Goal: Task Accomplishment & Management: Use online tool/utility

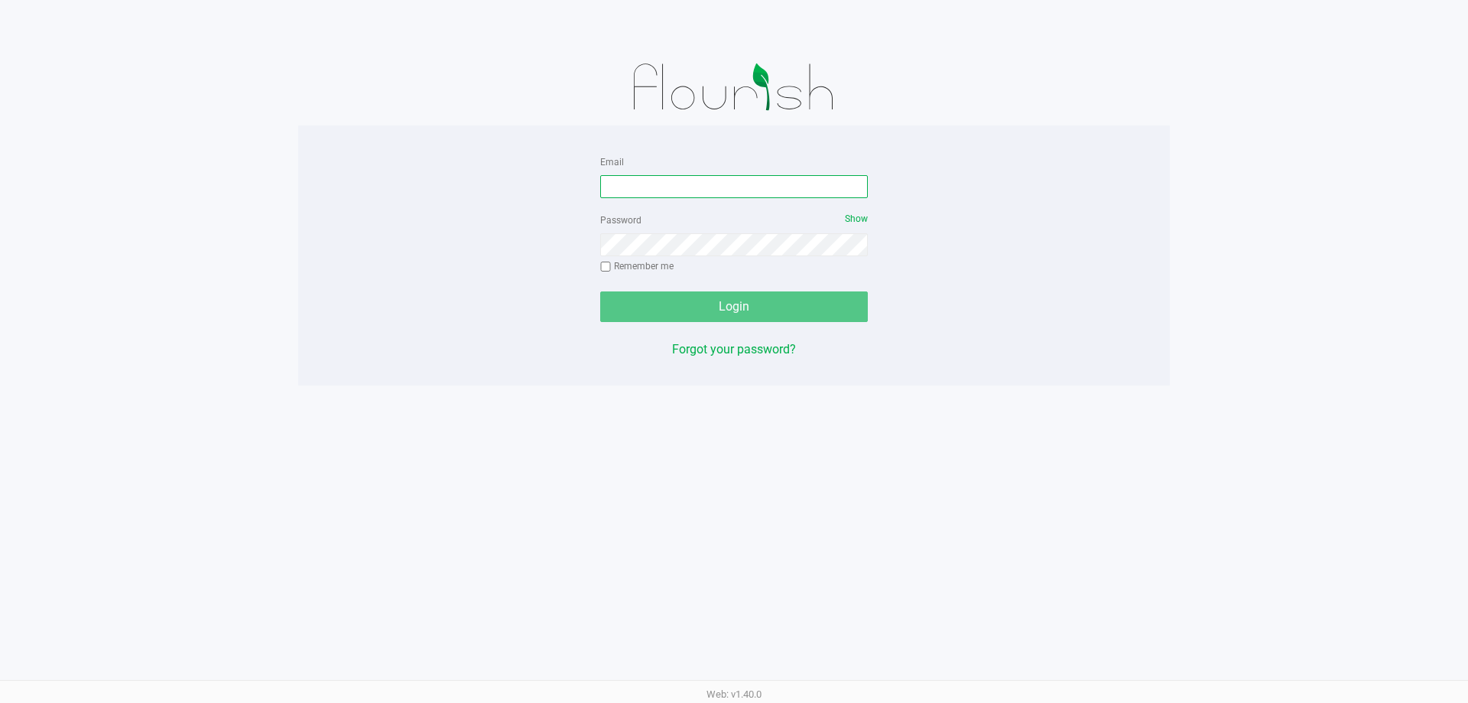
click at [703, 184] on input "Email" at bounding box center [734, 186] width 268 height 23
type input "[EMAIL_ADDRESS][DOMAIN_NAME]"
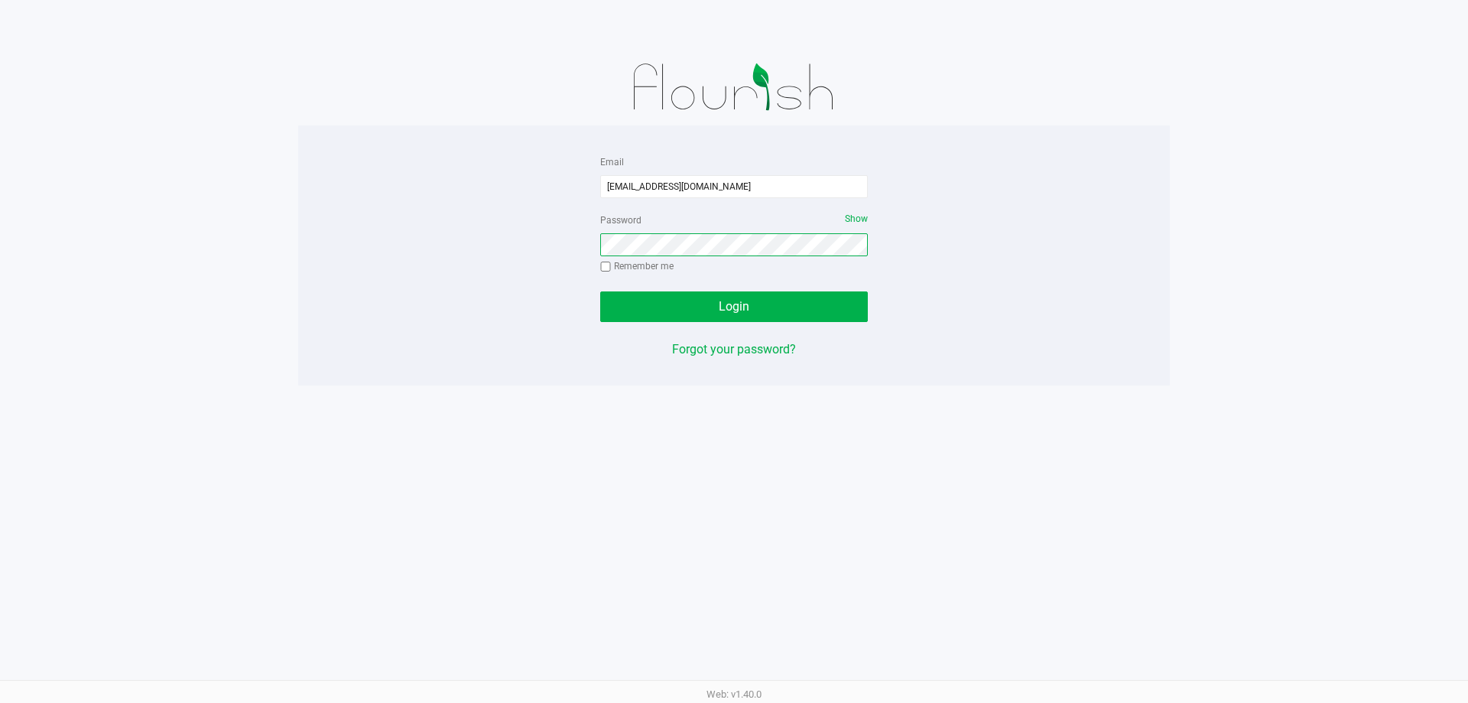
click at [600, 291] on button "Login" at bounding box center [734, 306] width 268 height 31
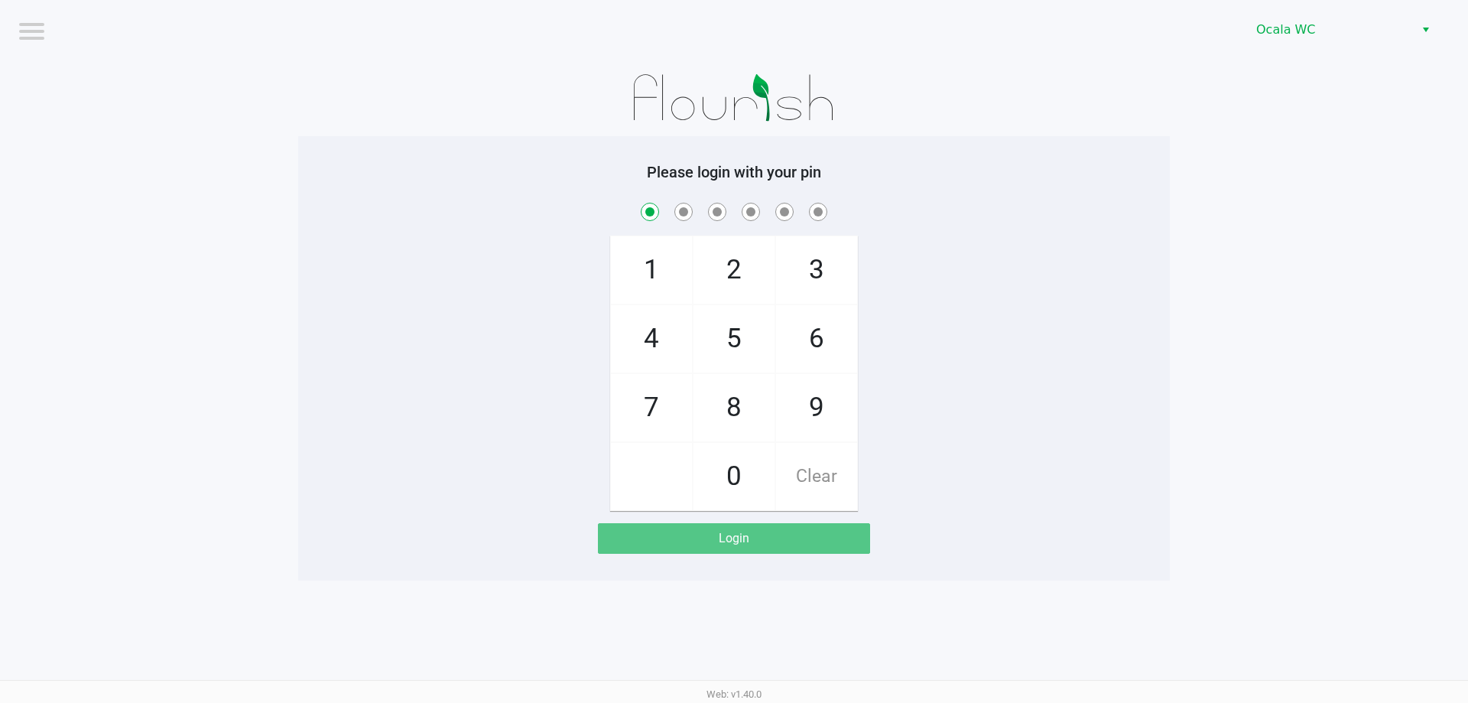
checkbox input "true"
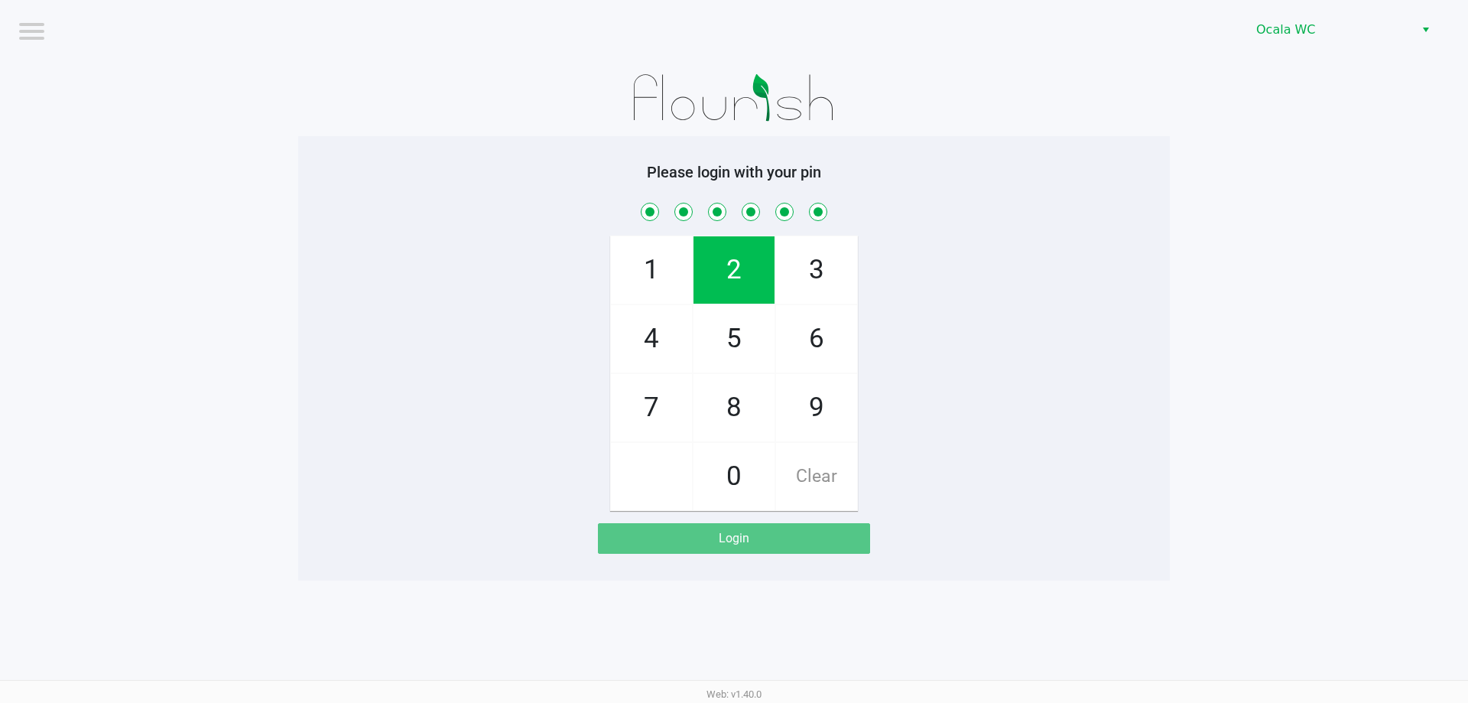
checkbox input "true"
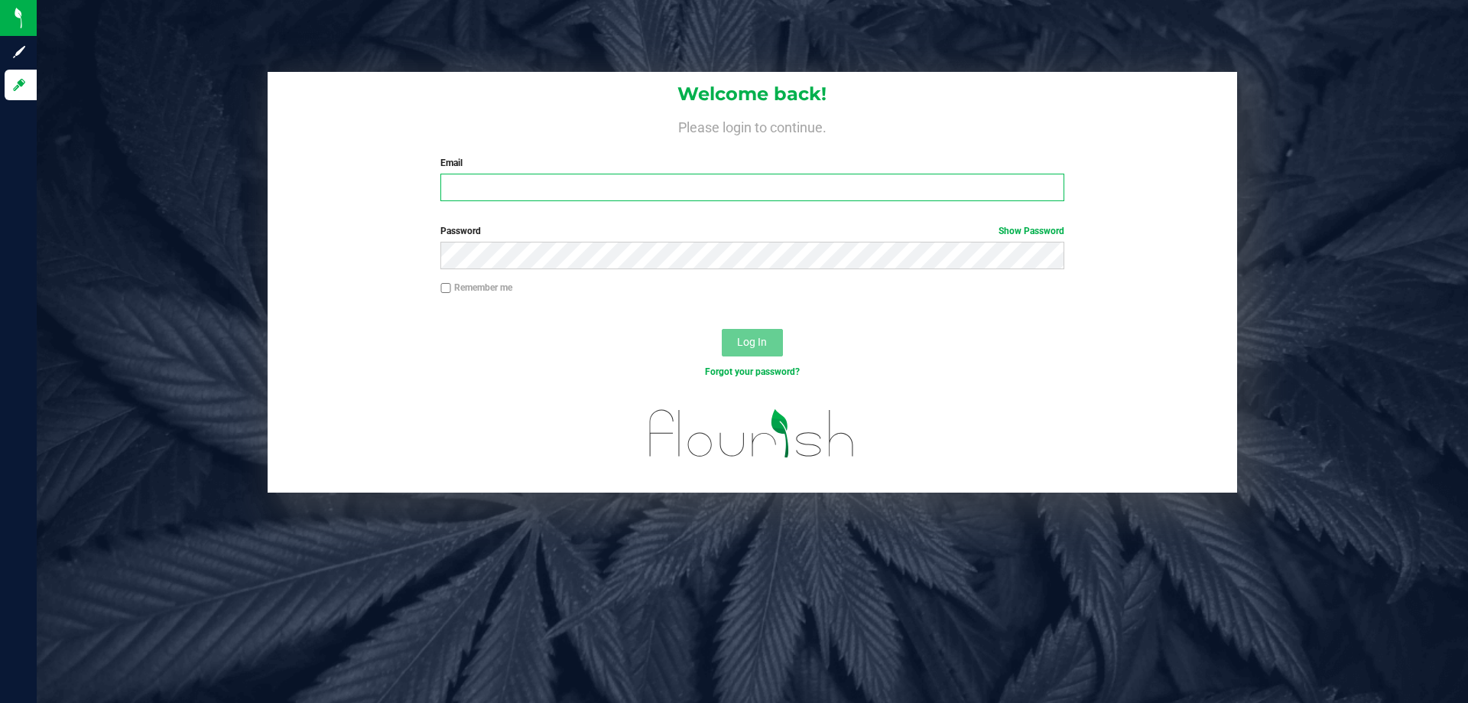
click at [488, 175] on input "Email" at bounding box center [751, 188] width 623 height 28
type input "nrigsby@liveparallel.com"
click at [722, 329] on button "Log In" at bounding box center [752, 343] width 61 height 28
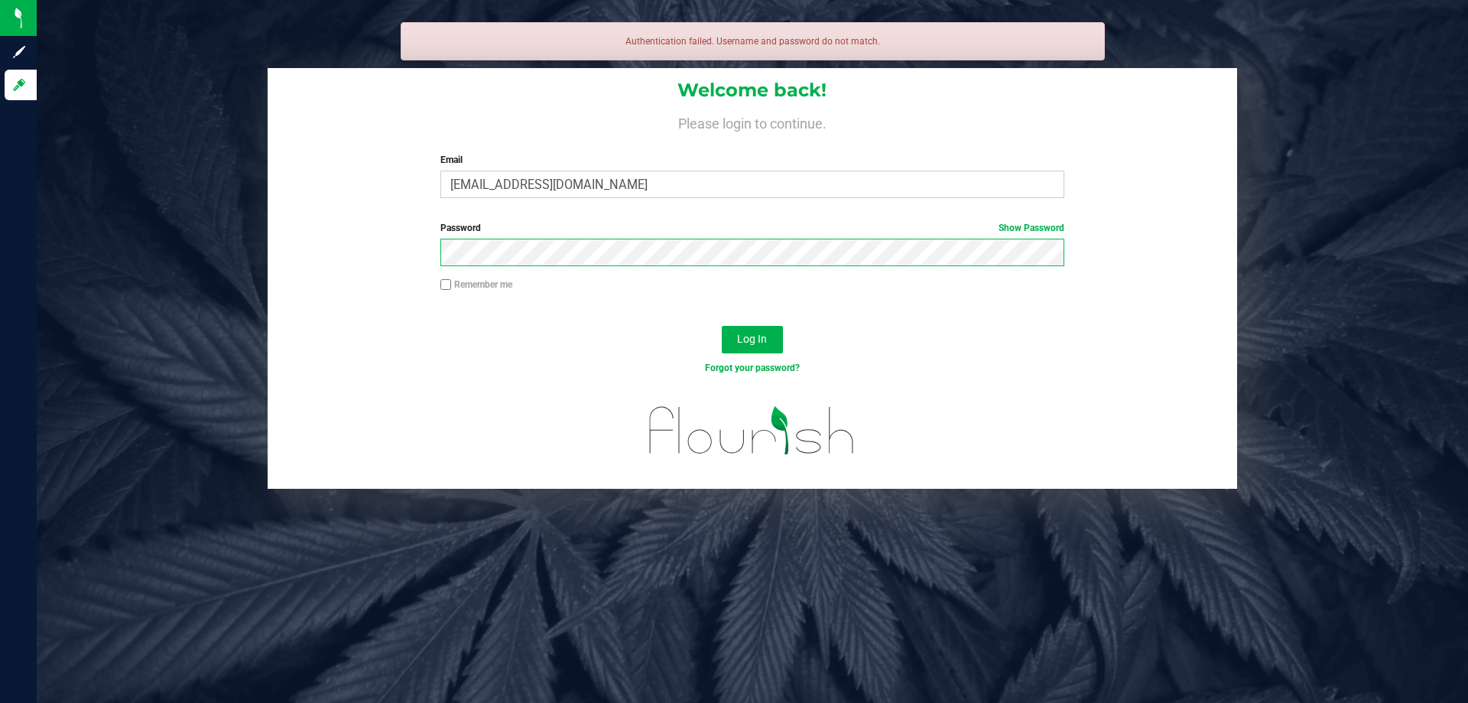
click at [722, 326] on button "Log In" at bounding box center [752, 340] width 61 height 28
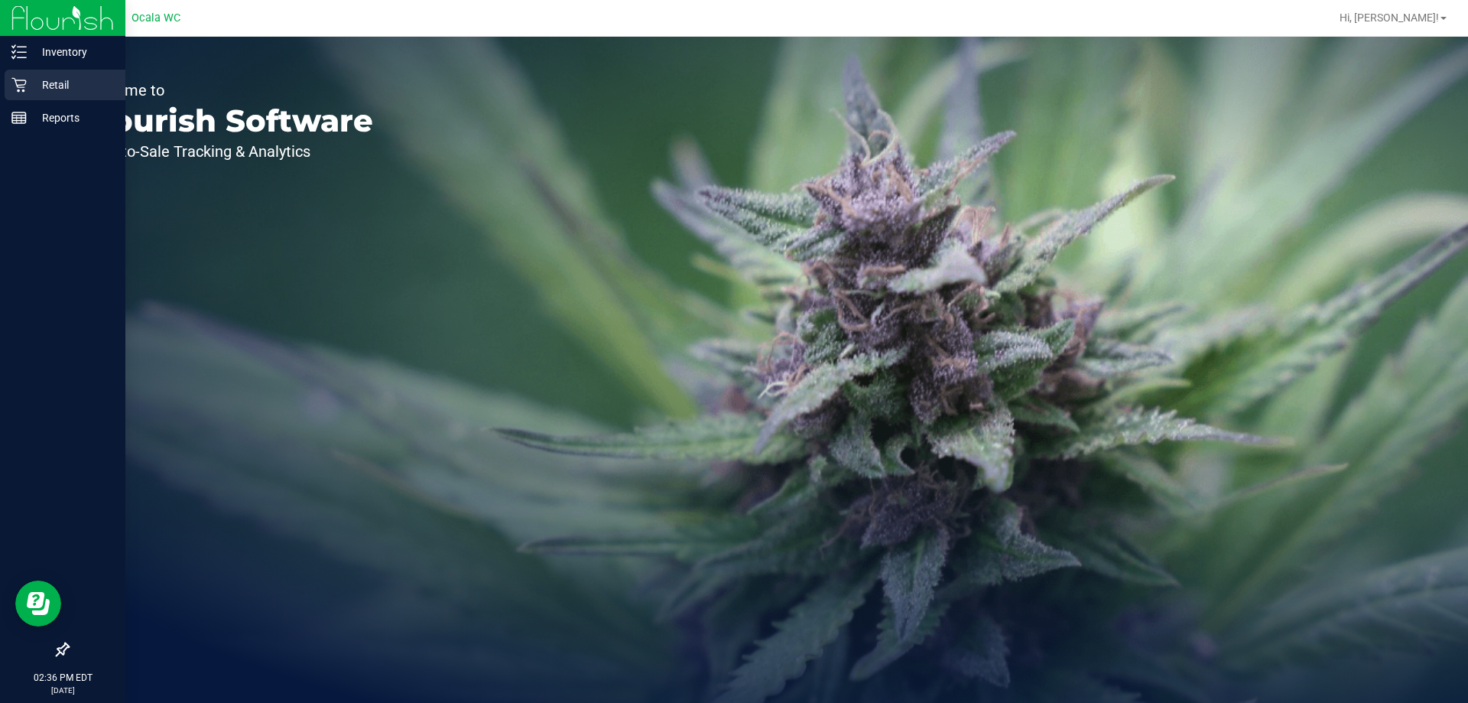
click at [24, 83] on icon at bounding box center [18, 84] width 15 height 15
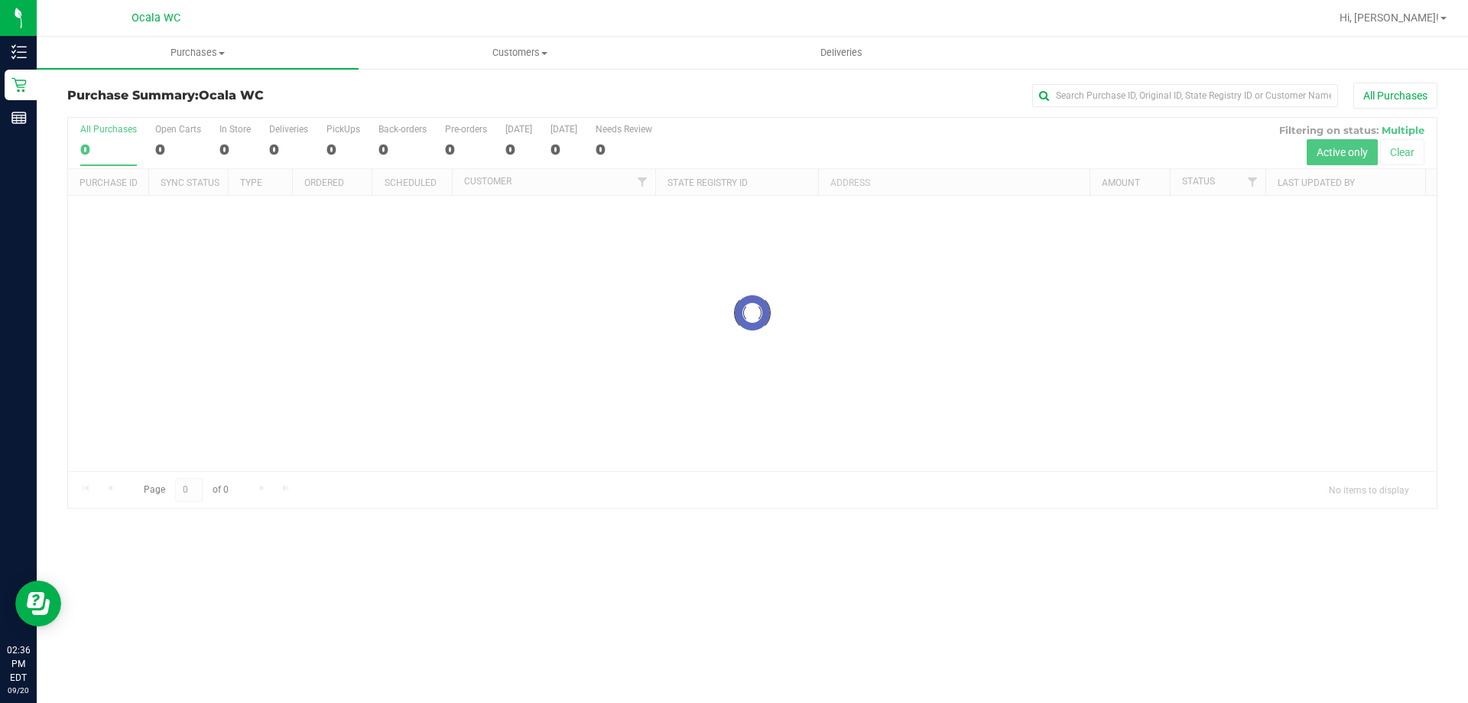
click at [336, 144] on div at bounding box center [752, 313] width 1368 height 390
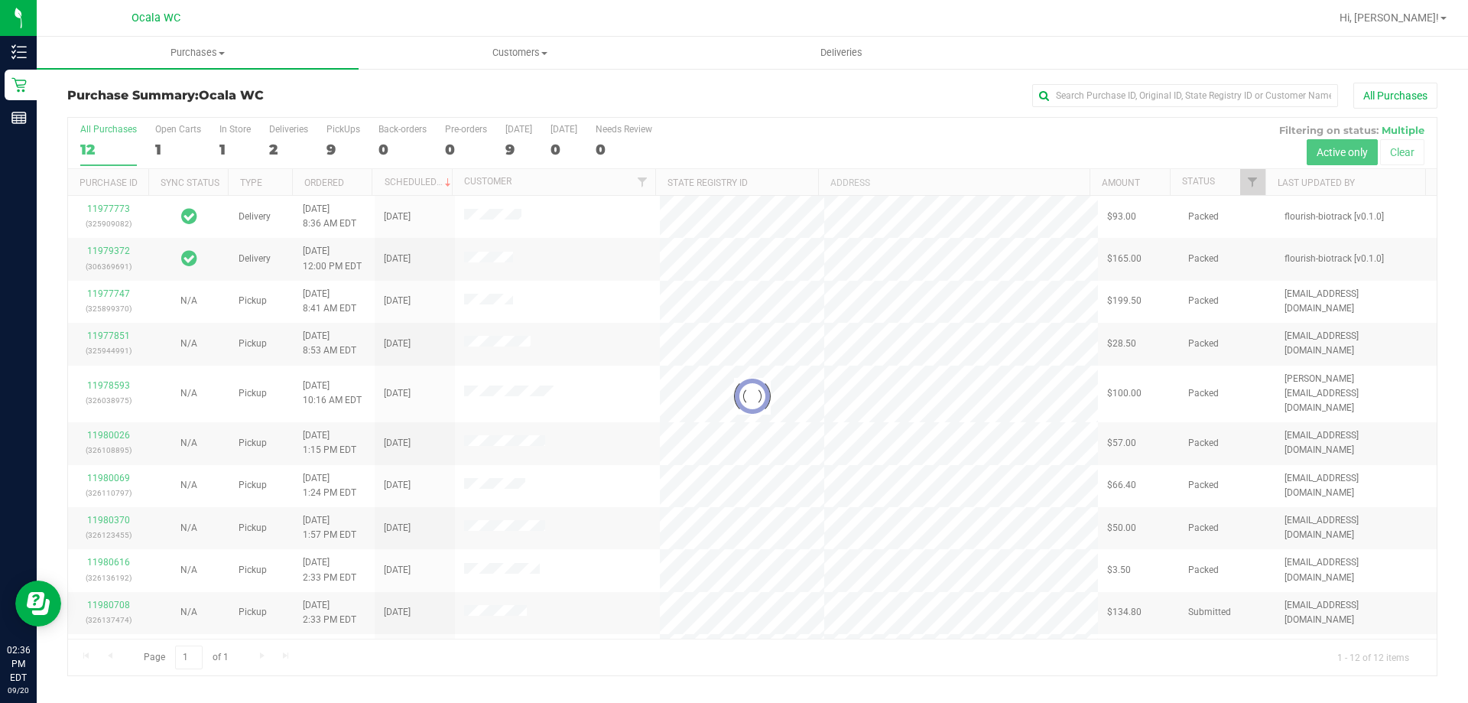
click at [335, 144] on div at bounding box center [752, 396] width 1368 height 557
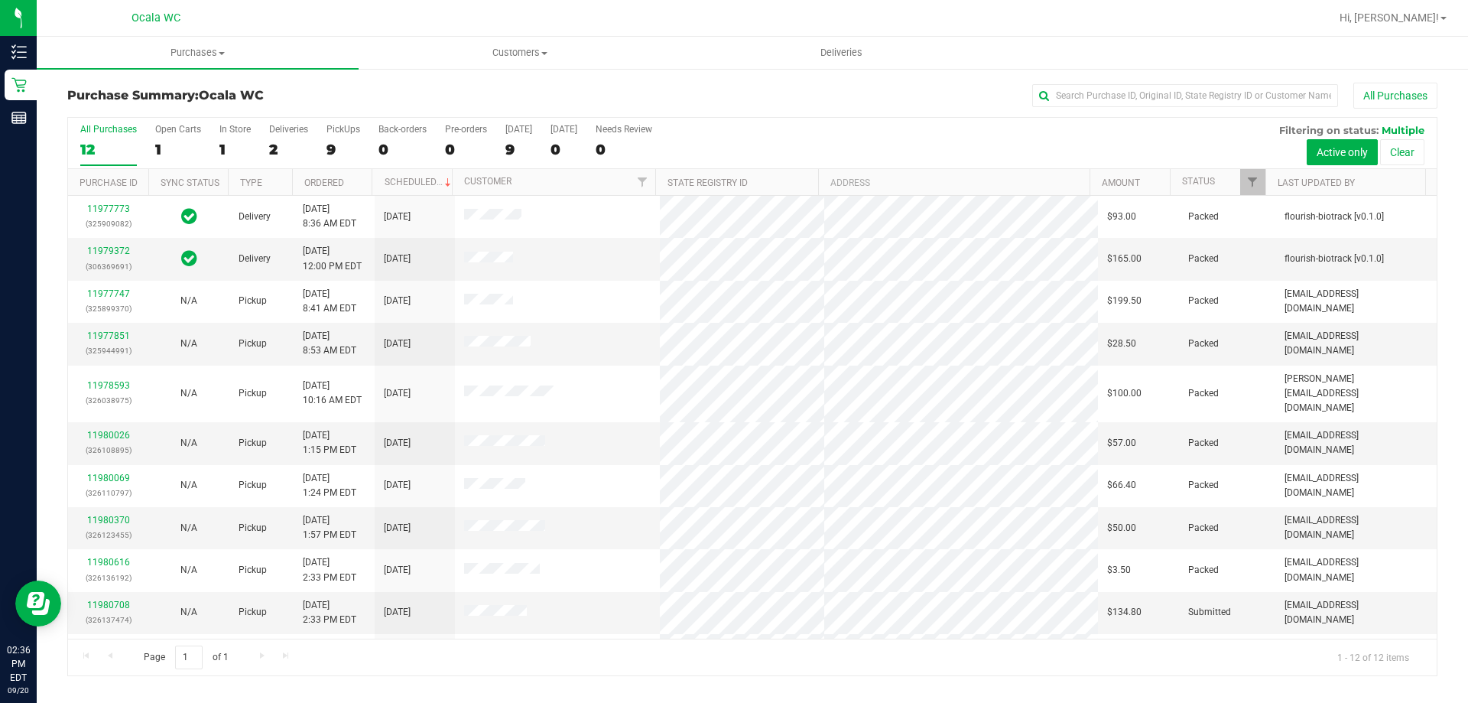
click at [335, 144] on div "9" at bounding box center [343, 150] width 34 height 18
click at [0, 0] on input "PickUps 9" at bounding box center [0, 0] width 0 height 0
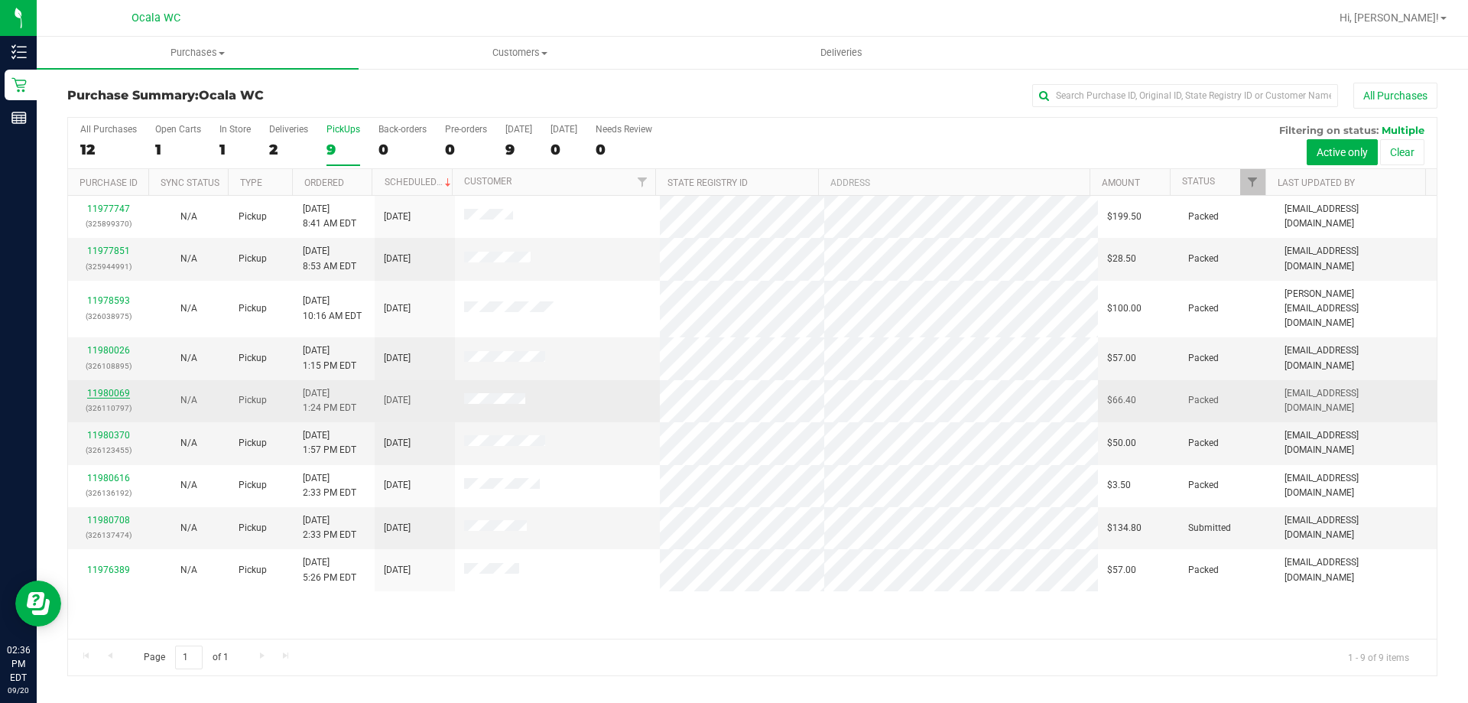
click at [118, 388] on link "11980069" at bounding box center [108, 393] width 43 height 11
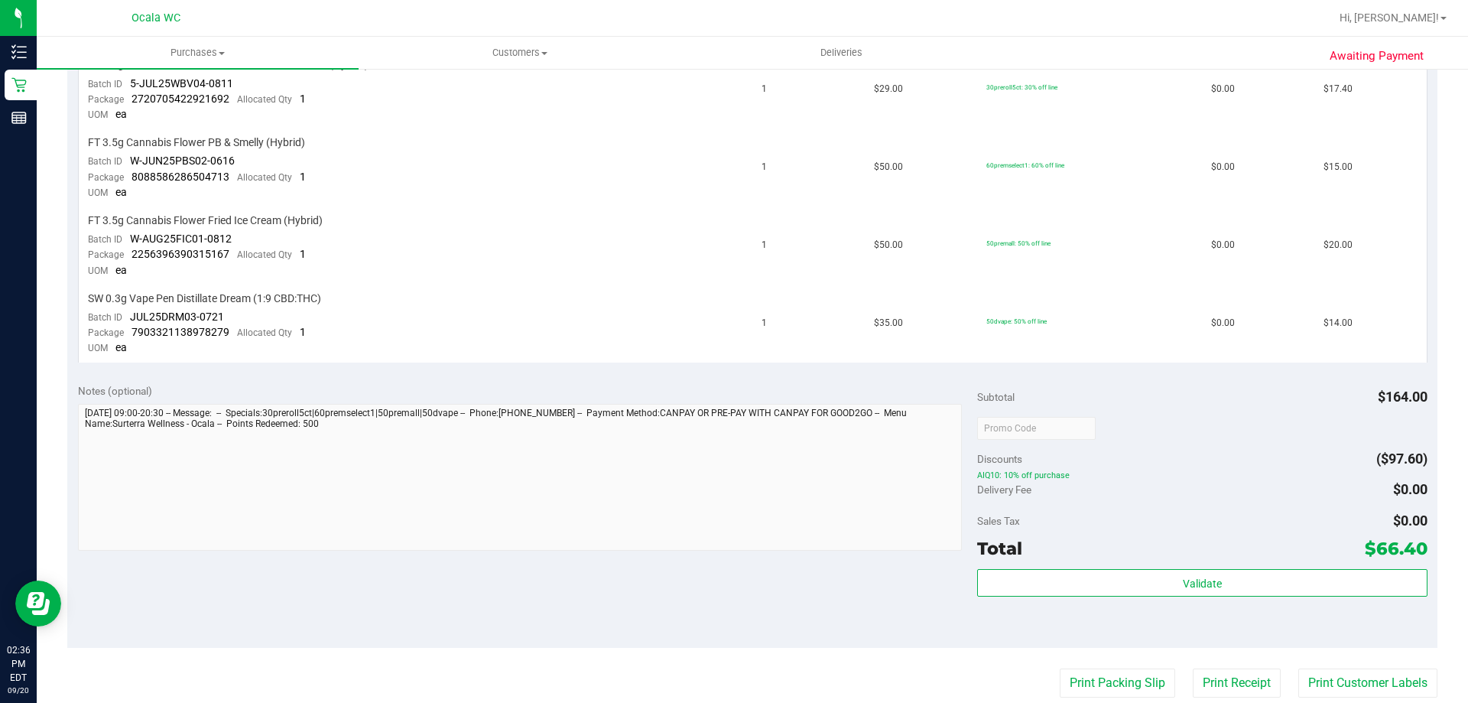
scroll to position [535, 0]
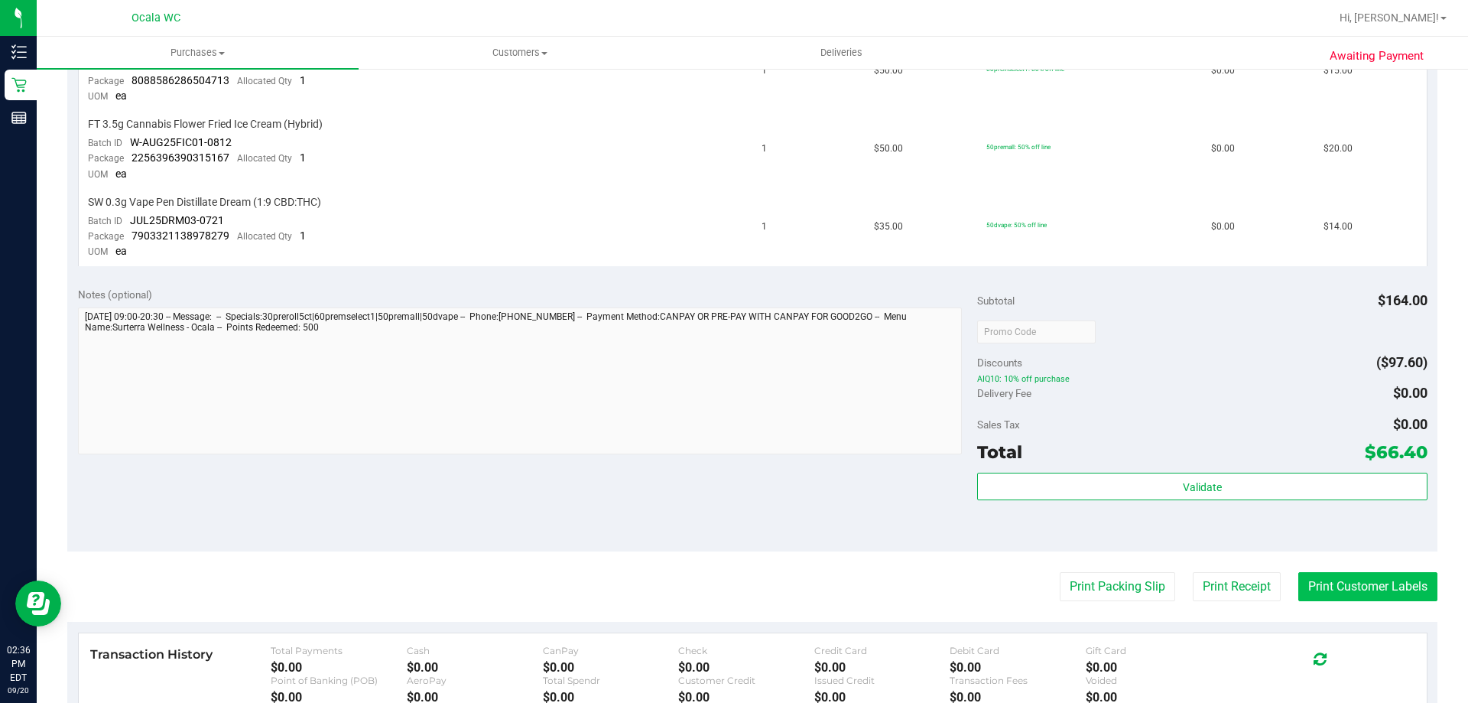
click at [1331, 576] on button "Print Customer Labels" at bounding box center [1367, 586] width 139 height 29
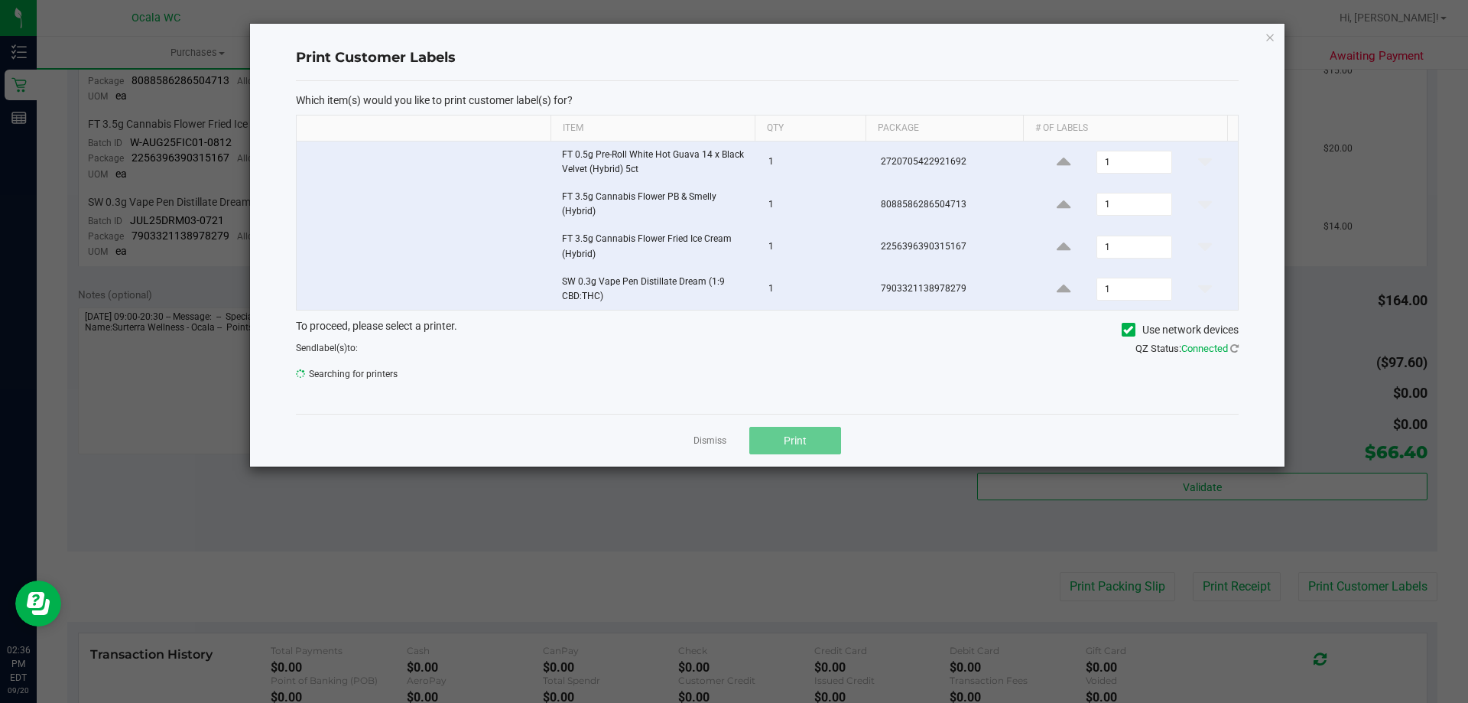
click at [720, 397] on div "Which item(s) would you like to print customer label(s) for? Item Qty Package #…" at bounding box center [767, 247] width 943 height 333
drag, startPoint x: 605, startPoint y: 435, endPoint x: 537, endPoint y: 420, distance: 69.7
drag, startPoint x: 537, startPoint y: 420, endPoint x: 515, endPoint y: 348, distance: 75.0
click at [515, 348] on div "Send label(s) to: Searching for printers" at bounding box center [525, 359] width 482 height 37
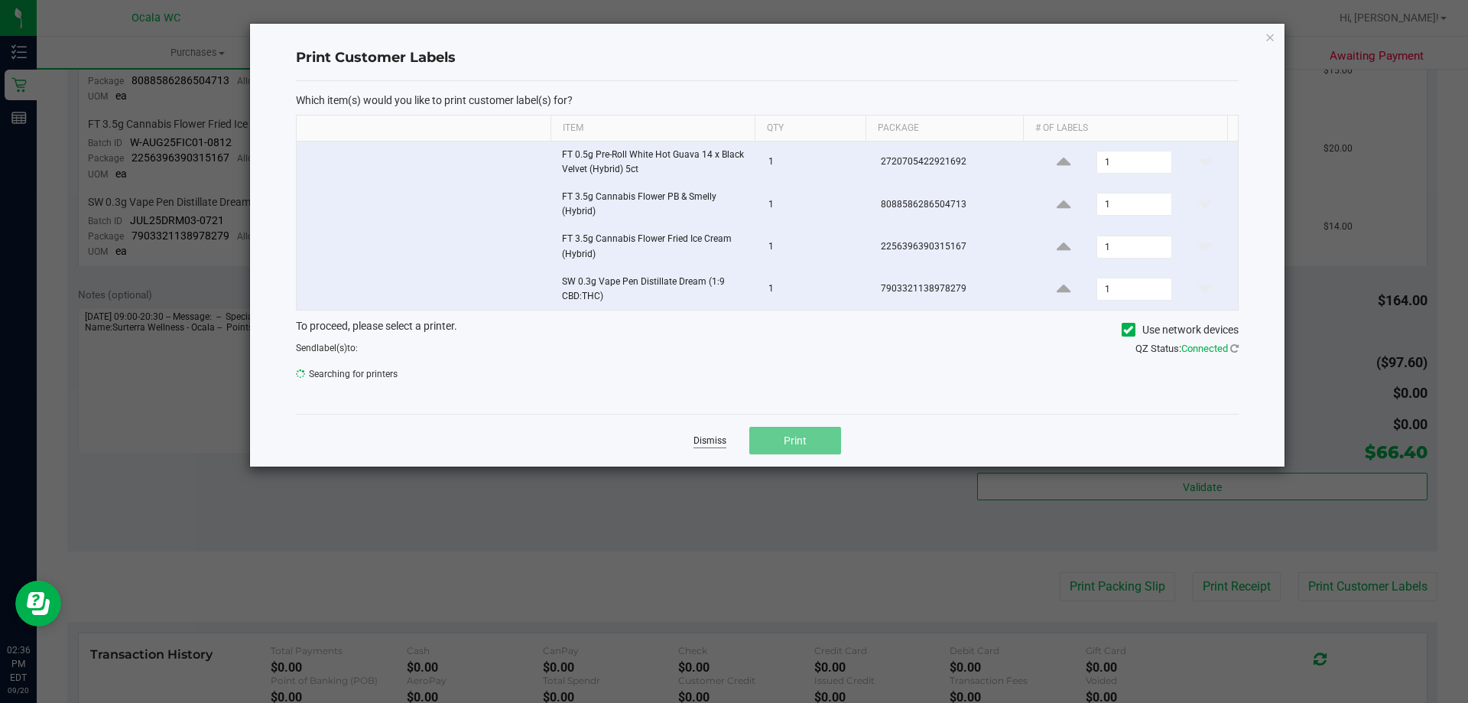
click at [718, 436] on link "Dismiss" at bounding box center [709, 440] width 33 height 13
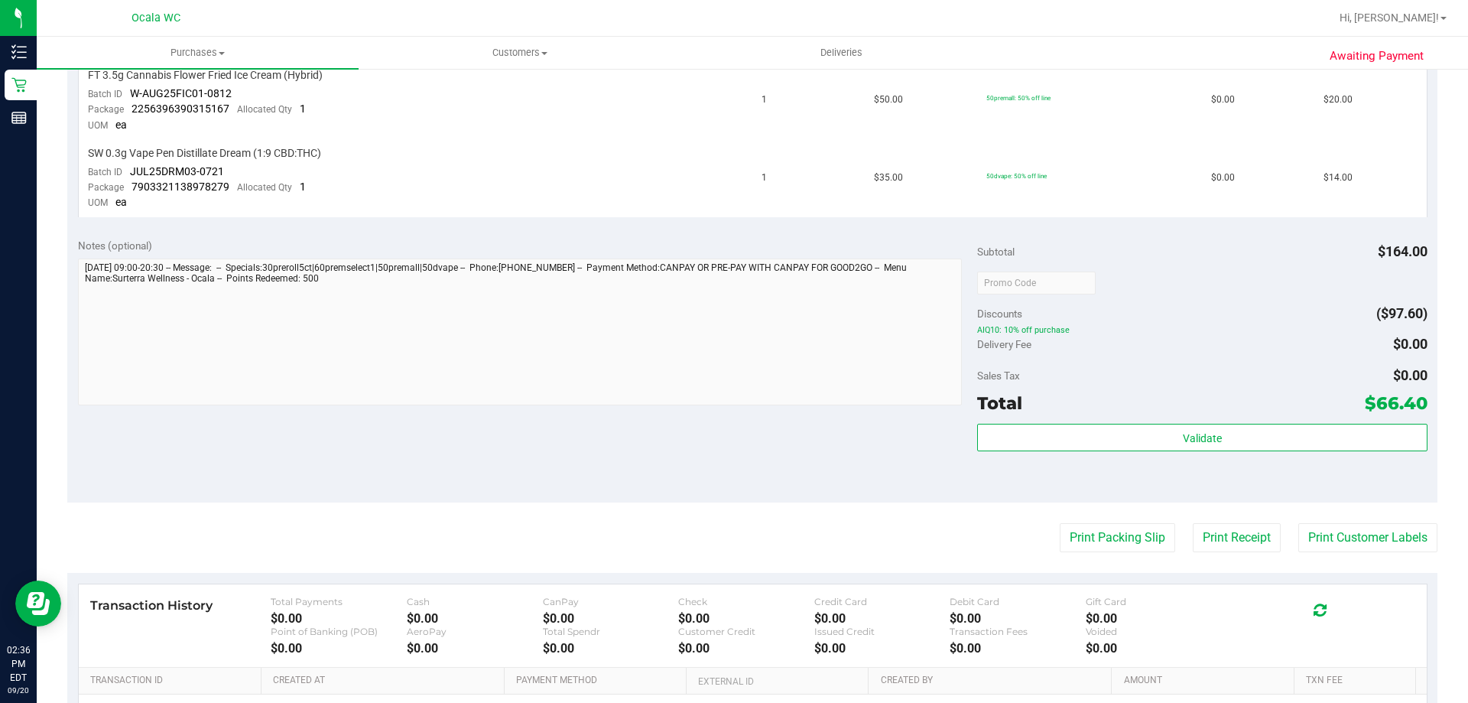
scroll to position [612, 0]
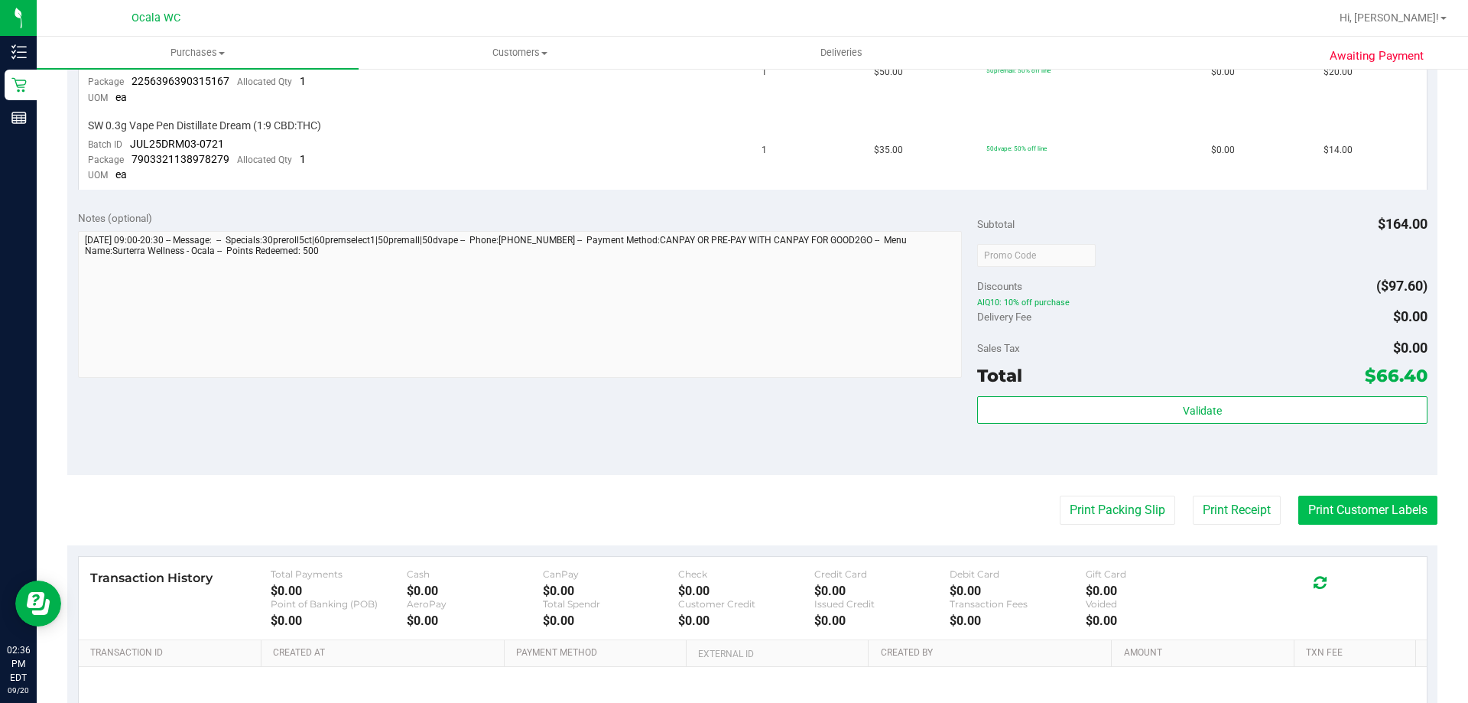
click at [1304, 510] on button "Print Customer Labels" at bounding box center [1367, 509] width 139 height 29
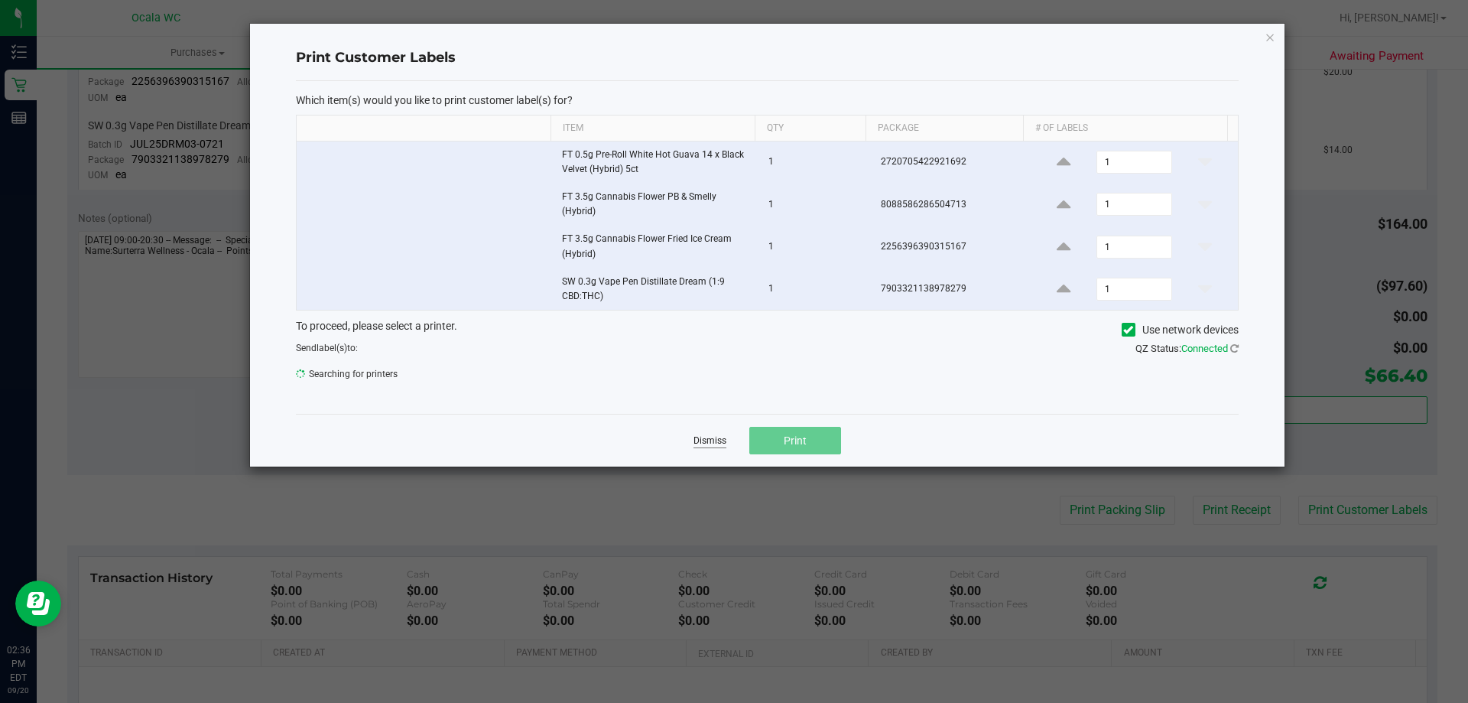
click at [707, 440] on link "Dismiss" at bounding box center [709, 440] width 33 height 13
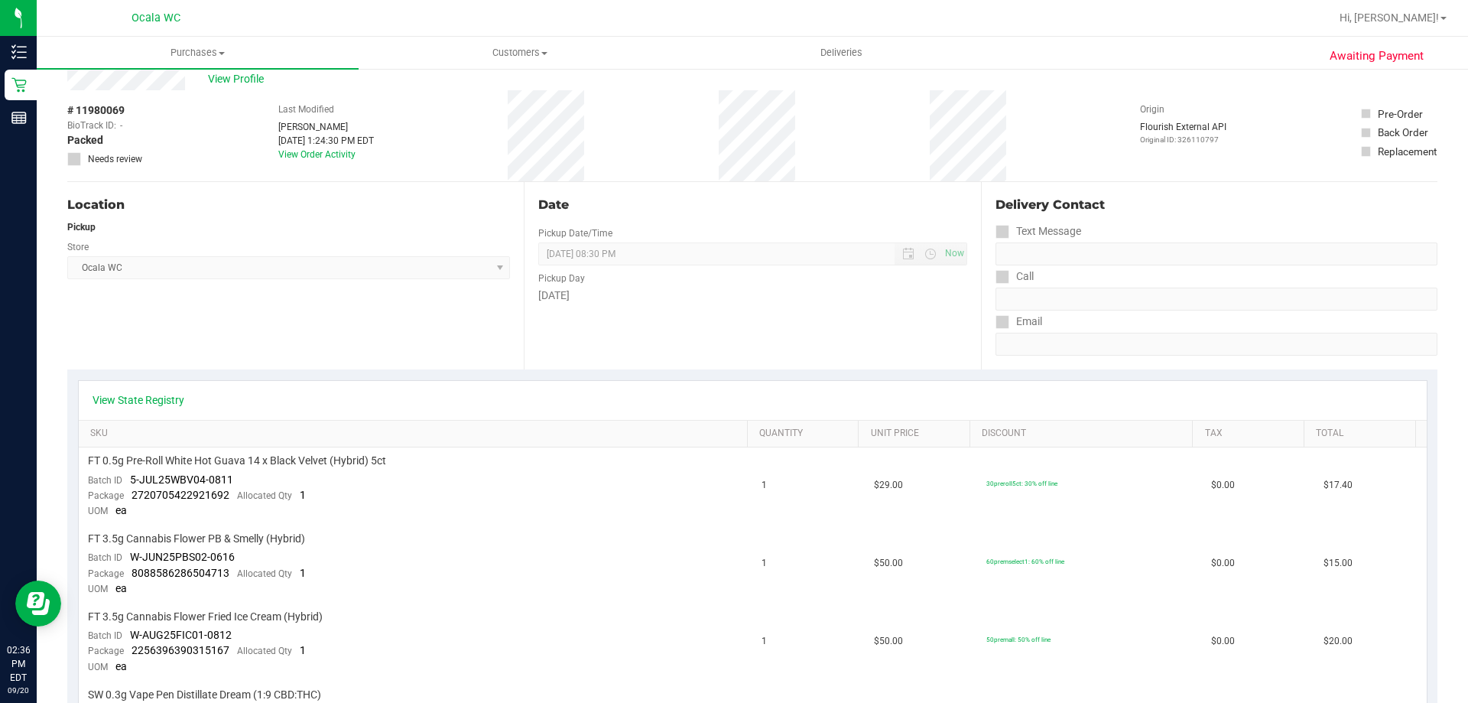
scroll to position [0, 0]
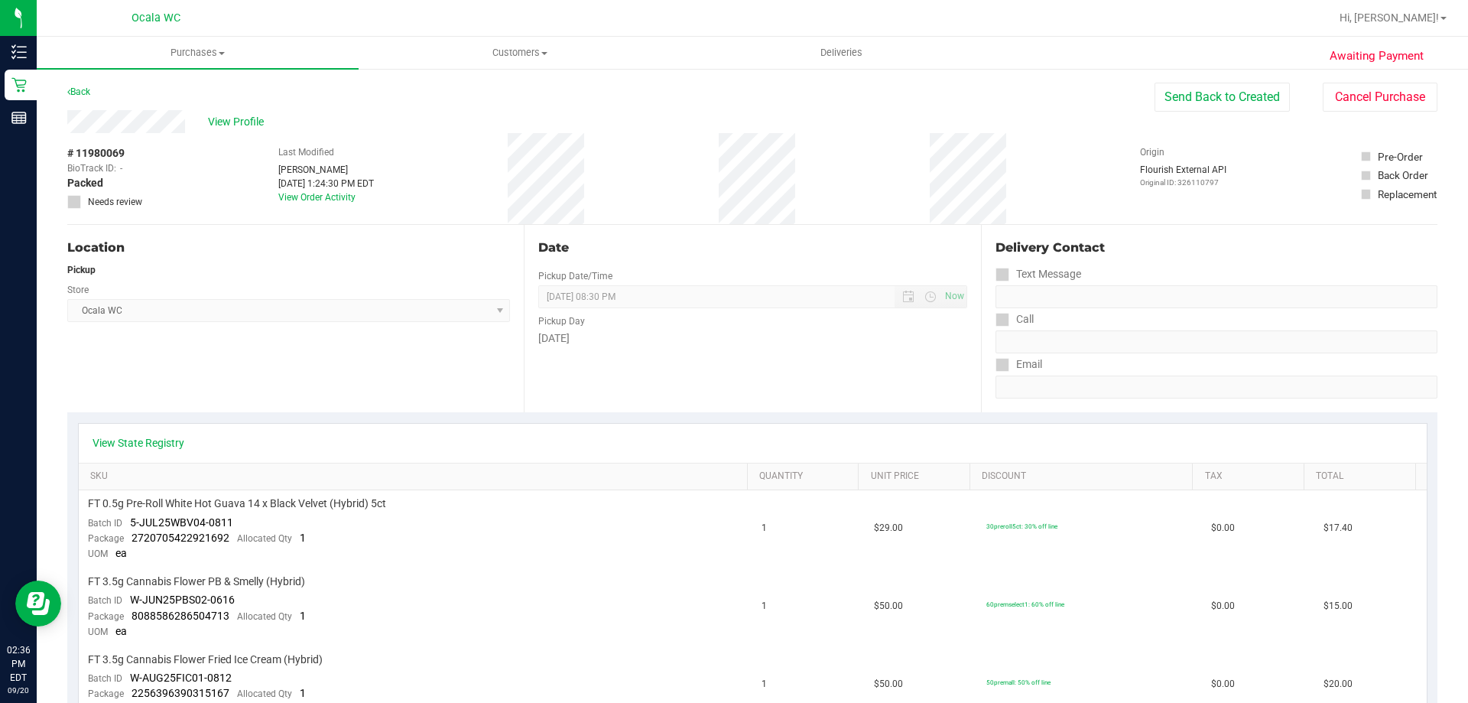
click at [1401, 9] on div "Hi, Nicolette!" at bounding box center [1392, 18] width 119 height 27
click at [1423, 15] on span "Hi, Nicolette!" at bounding box center [1388, 17] width 99 height 12
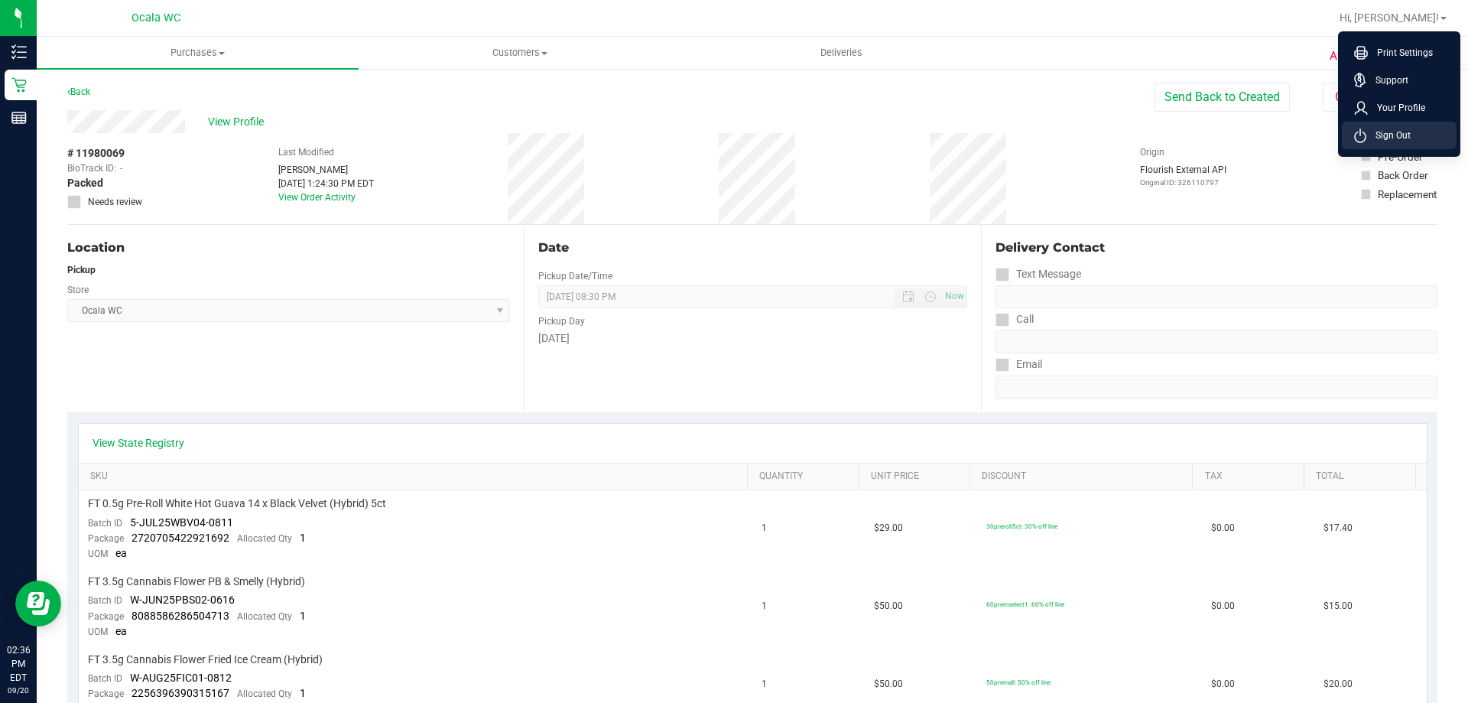
click at [1391, 125] on li "Sign Out" at bounding box center [1399, 136] width 115 height 28
